Goal: Transaction & Acquisition: Book appointment/travel/reservation

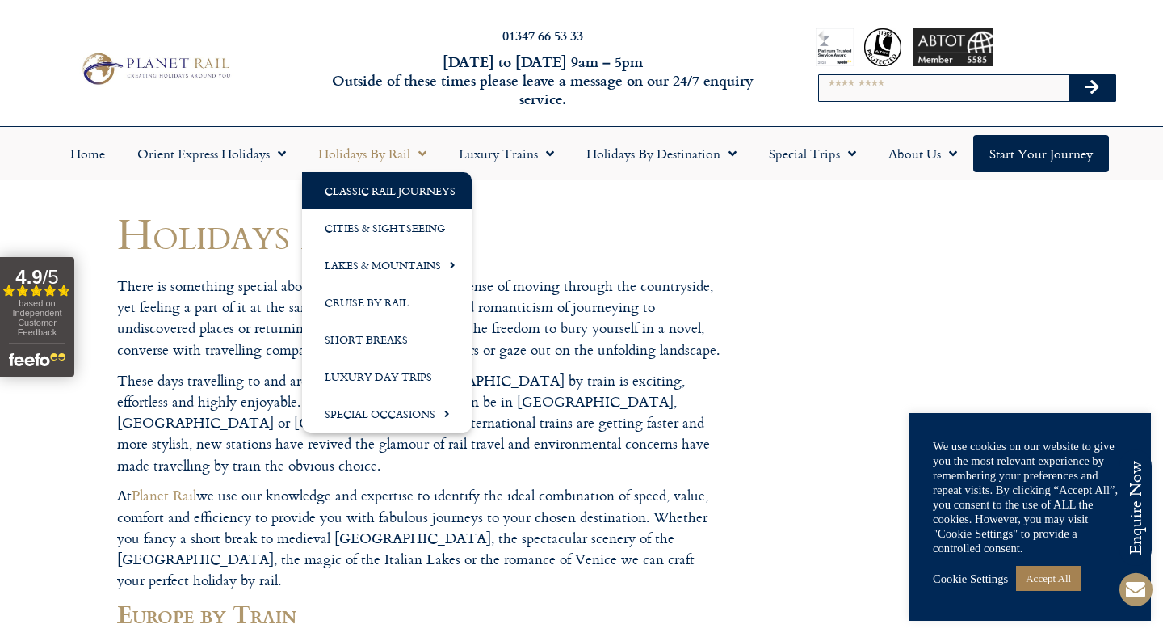
click at [391, 186] on link "Classic Rail Journeys" at bounding box center [387, 190] width 170 height 37
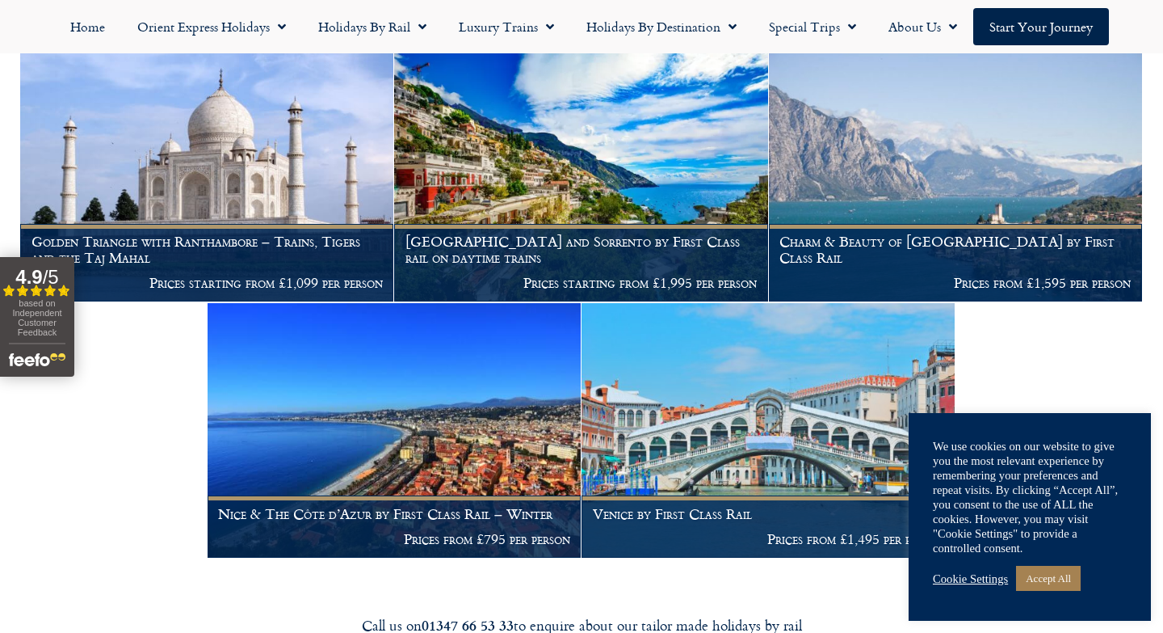
scroll to position [1648, 0]
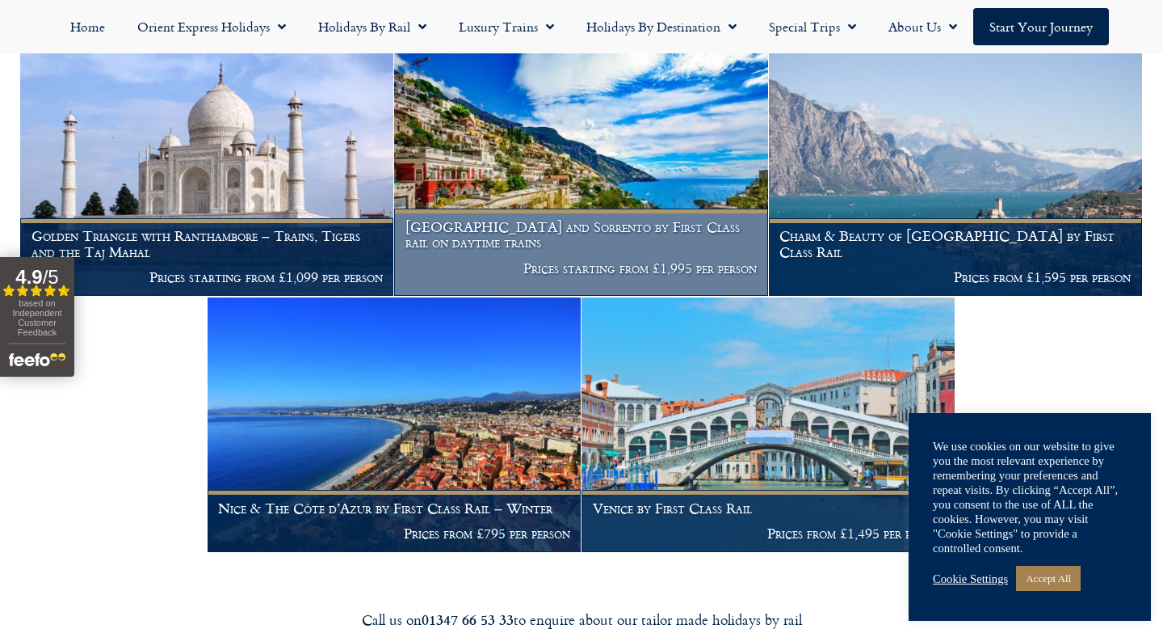
click at [629, 198] on img at bounding box center [580, 168] width 373 height 254
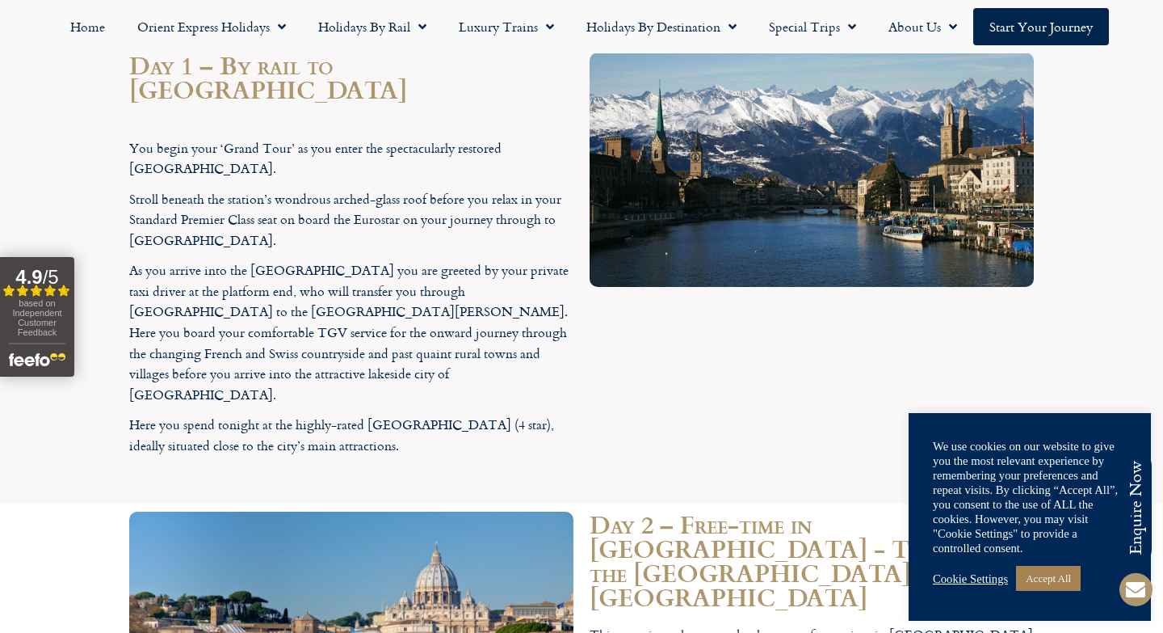
scroll to position [1819, 0]
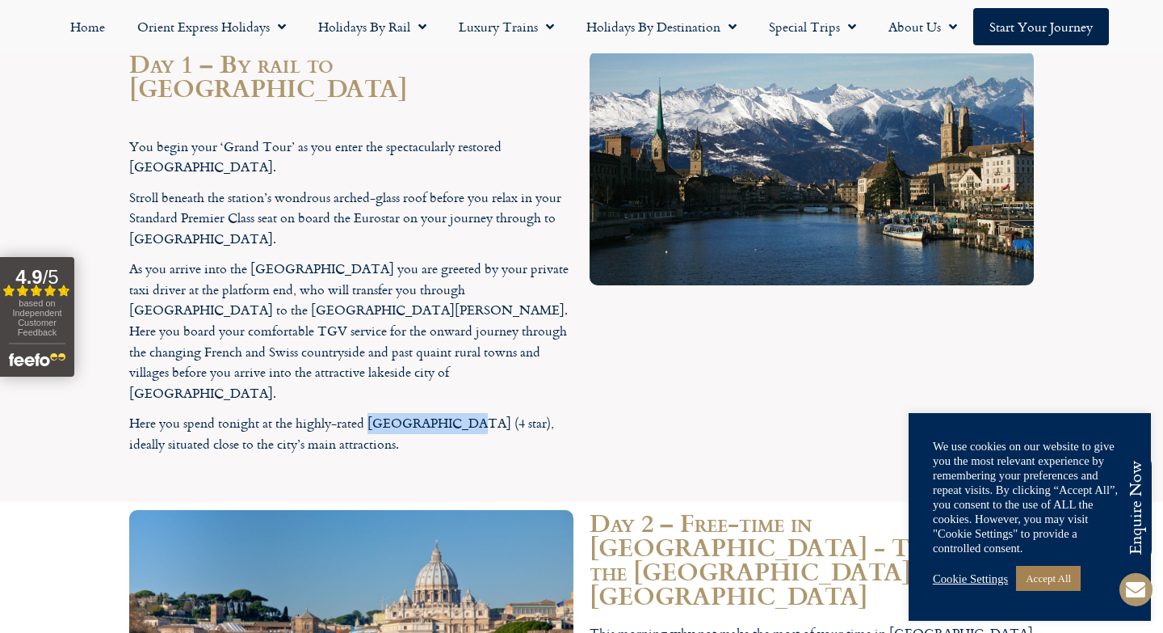
drag, startPoint x: 369, startPoint y: 235, endPoint x: 457, endPoint y: 225, distance: 88.7
click at [457, 413] on p "Here you spend tonight at the highly-rated [GEOGRAPHIC_DATA] (4 star), ideally …" at bounding box center [351, 433] width 444 height 41
copy p "[GEOGRAPHIC_DATA]"
